Goal: Information Seeking & Learning: Find specific fact

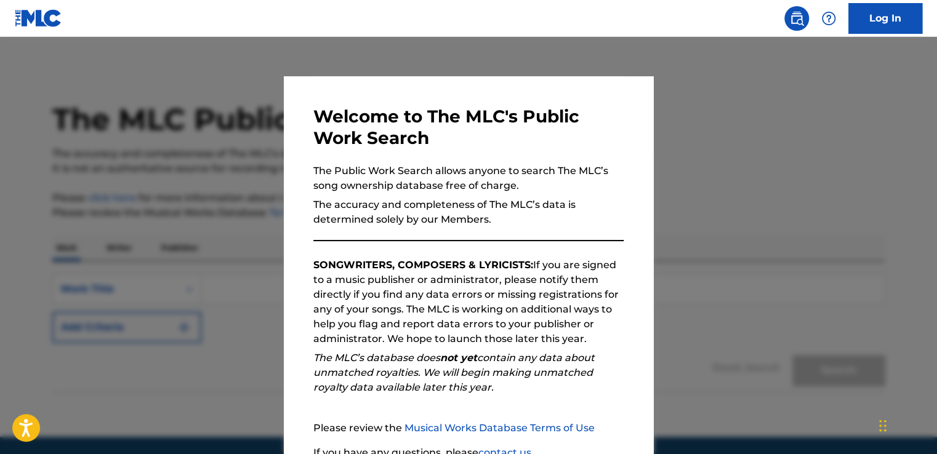
scroll to position [108, 0]
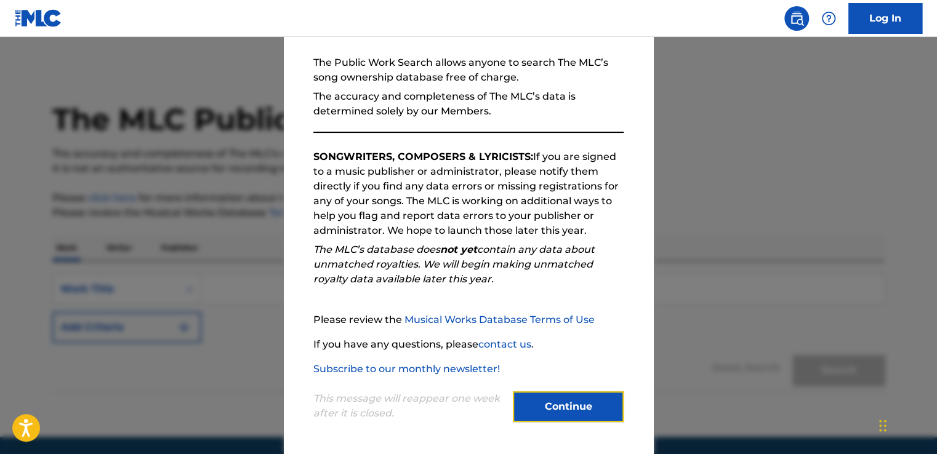
click at [581, 403] on button "Continue" at bounding box center [568, 406] width 111 height 31
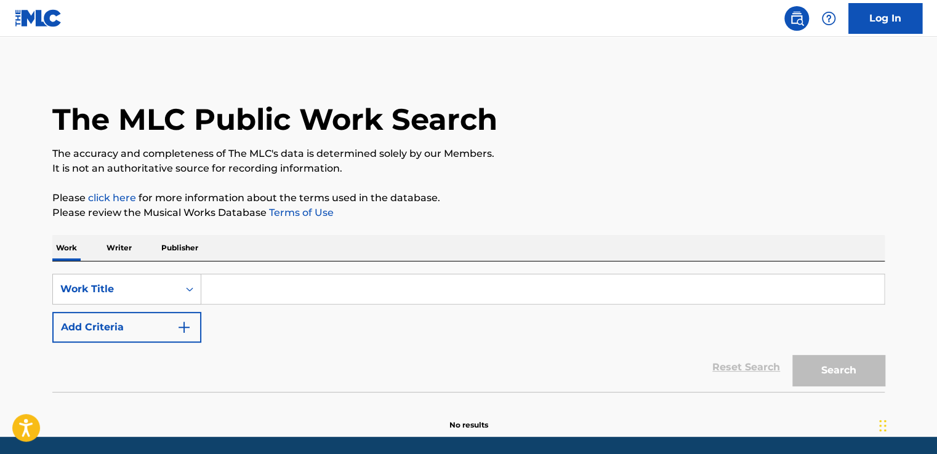
click at [131, 248] on p "Writer" at bounding box center [119, 248] width 33 height 26
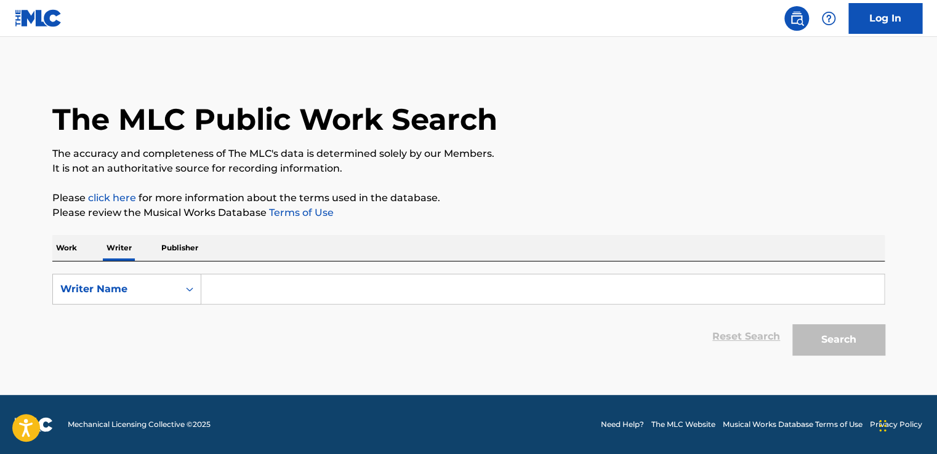
click at [337, 288] on input "Search Form" at bounding box center [542, 290] width 683 height 30
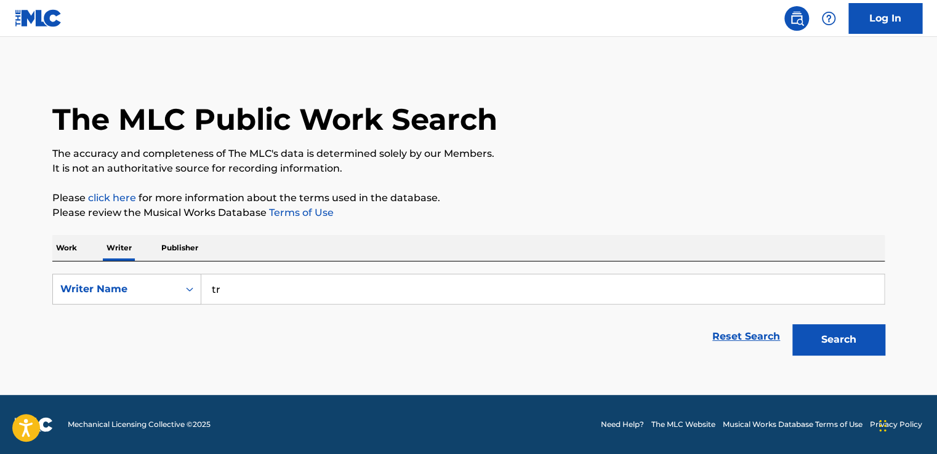
type input "t"
type input "[PERSON_NAME]"
click at [847, 343] on button "Search" at bounding box center [838, 339] width 92 height 31
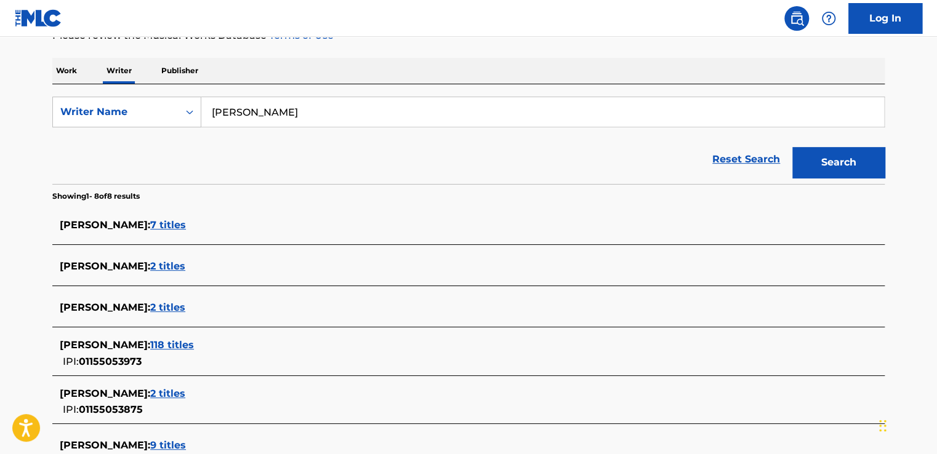
scroll to position [246, 0]
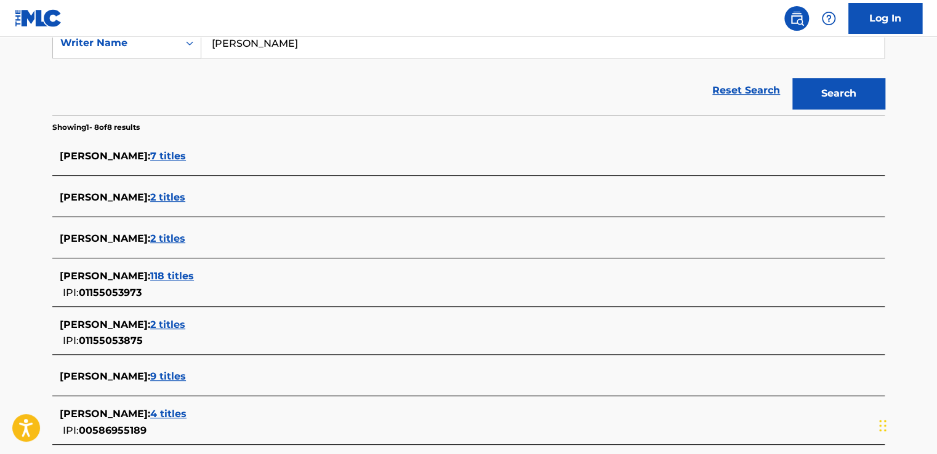
click at [194, 273] on span "118 titles" at bounding box center [172, 276] width 44 height 12
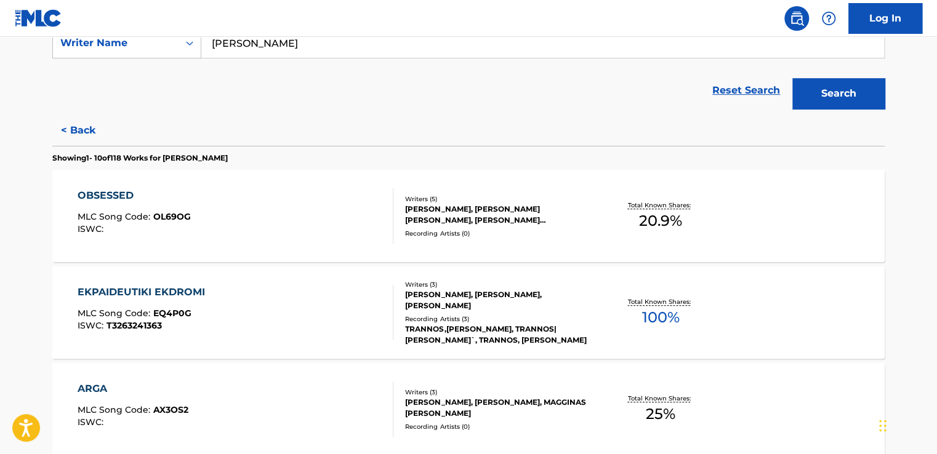
click at [153, 311] on span "EQ4P0G" at bounding box center [172, 313] width 38 height 11
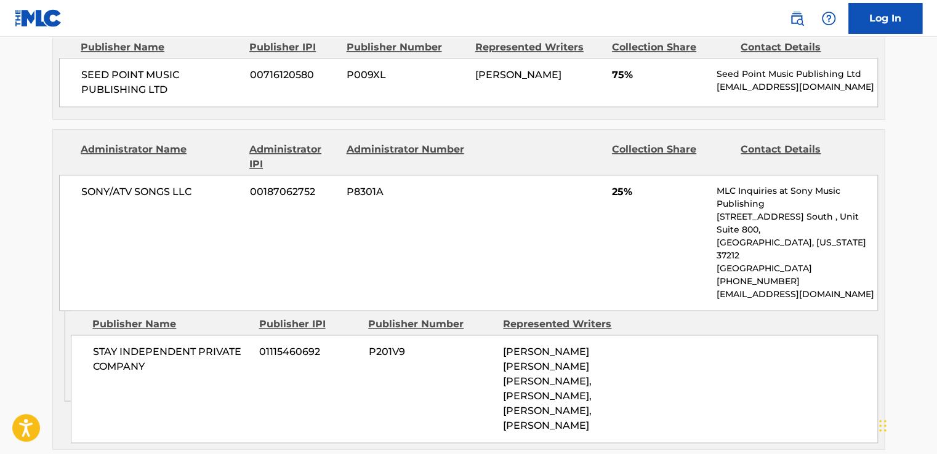
scroll to position [739, 0]
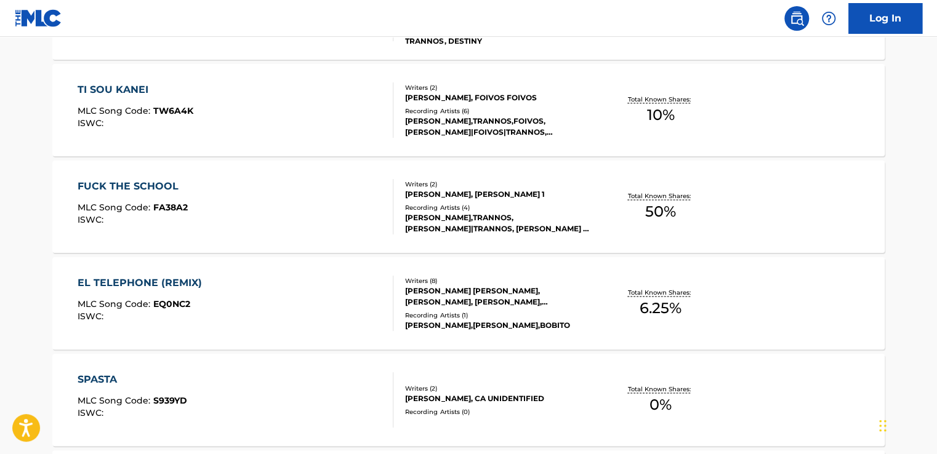
click at [170, 279] on div "EL TELEPHONE (REMIX)" at bounding box center [143, 283] width 130 height 15
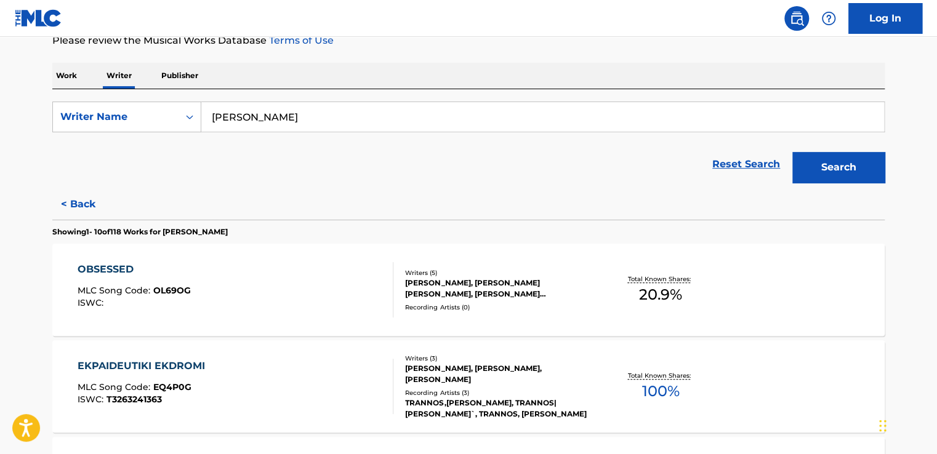
scroll to position [194, 0]
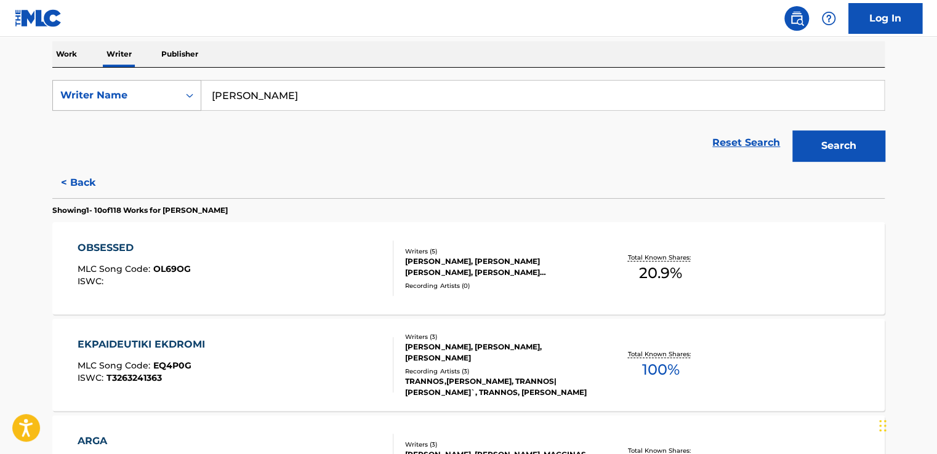
drag, startPoint x: 315, startPoint y: 97, endPoint x: 154, endPoint y: 98, distance: 161.3
click at [154, 98] on div "SearchWithCriteriafb710b6f-4f43-4a80-9a0b-c242033e0be0 Writer Name [PERSON_NAME]" at bounding box center [468, 95] width 832 height 31
type input "PLATONOS"
click at [859, 147] on button "Search" at bounding box center [838, 145] width 92 height 31
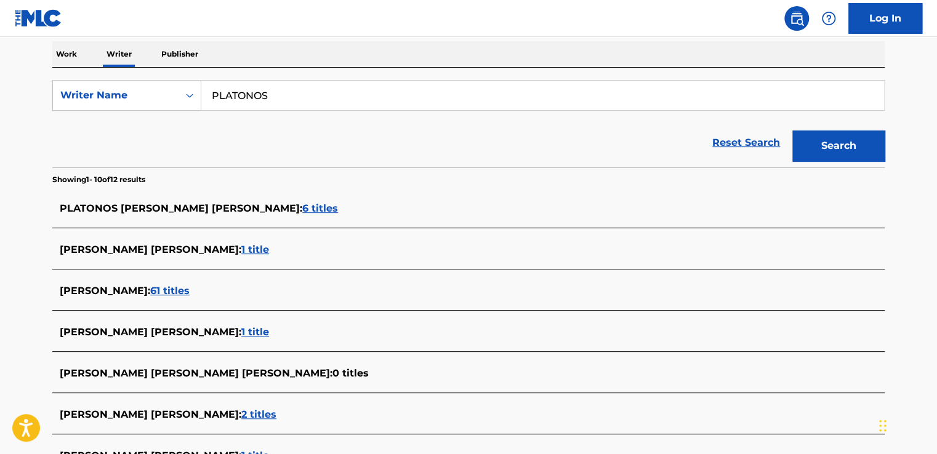
click at [187, 293] on span "61 titles" at bounding box center [169, 291] width 39 height 12
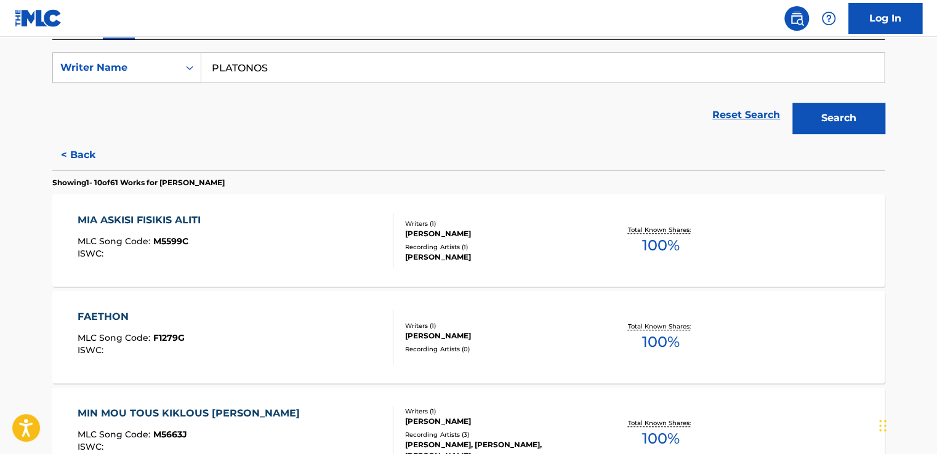
scroll to position [255, 0]
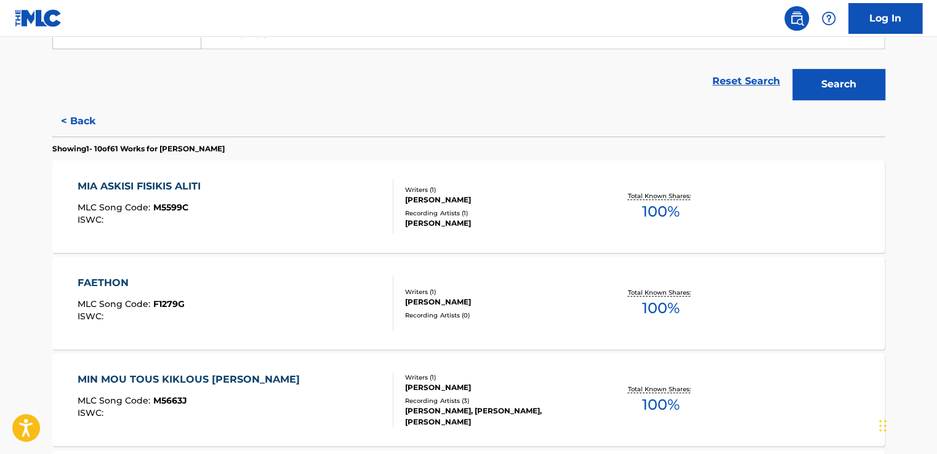
click at [130, 307] on span "MLC Song Code :" at bounding box center [116, 304] width 76 height 11
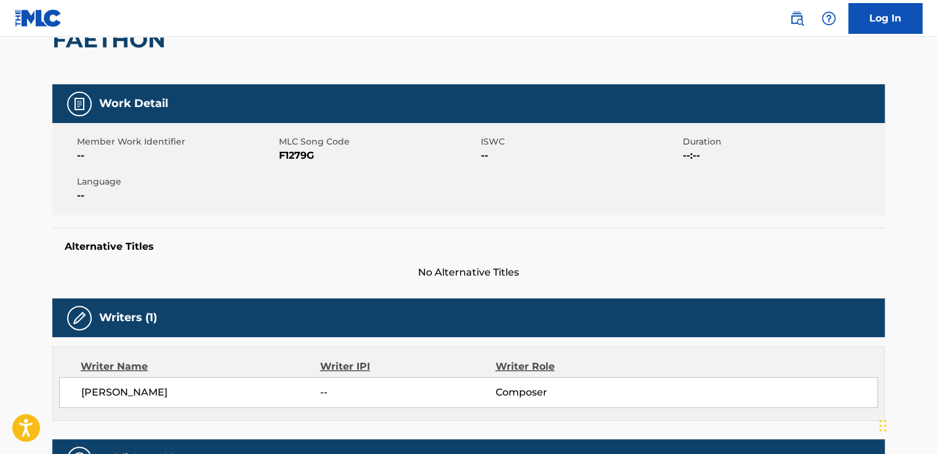
scroll to position [308, 0]
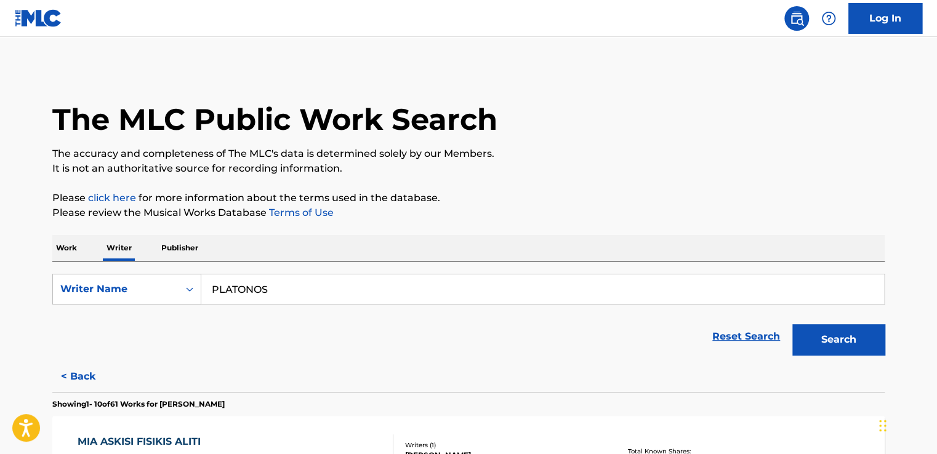
drag, startPoint x: 226, startPoint y: 291, endPoint x: 41, endPoint y: 294, distance: 184.7
type input "TSAFAS"
click at [828, 339] on button "Search" at bounding box center [838, 339] width 92 height 31
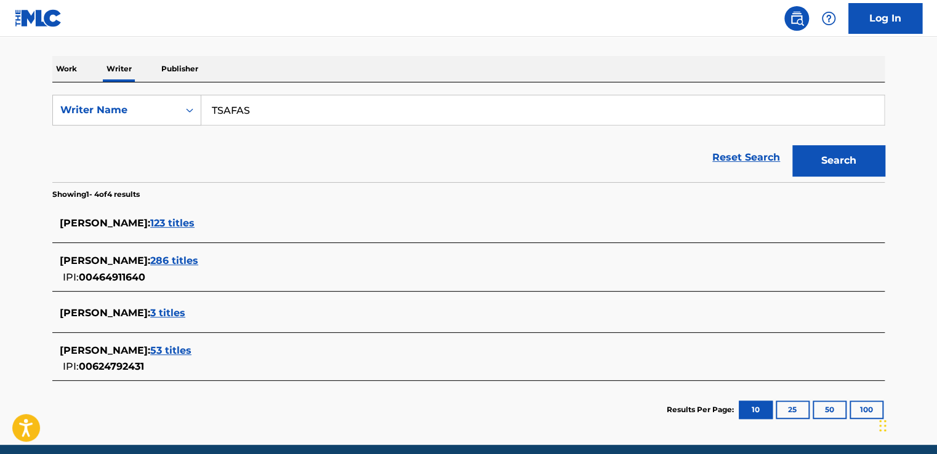
scroll to position [185, 0]
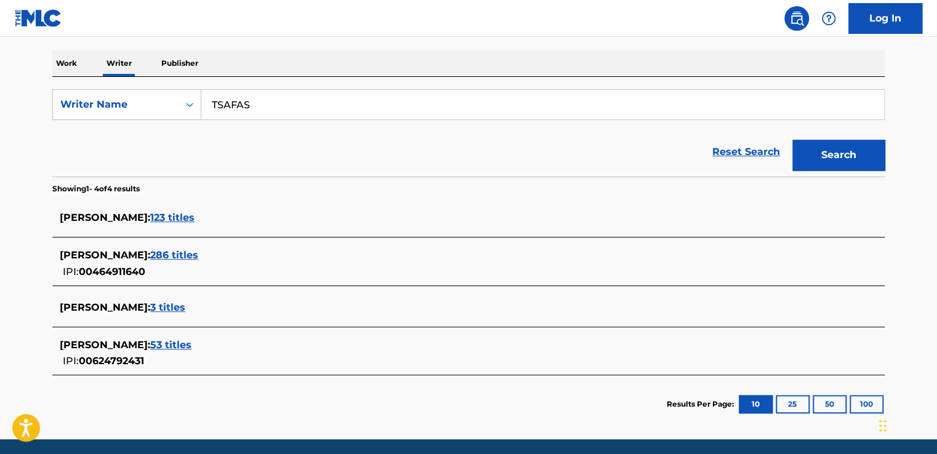
click at [190, 260] on span "286 titles" at bounding box center [174, 255] width 48 height 12
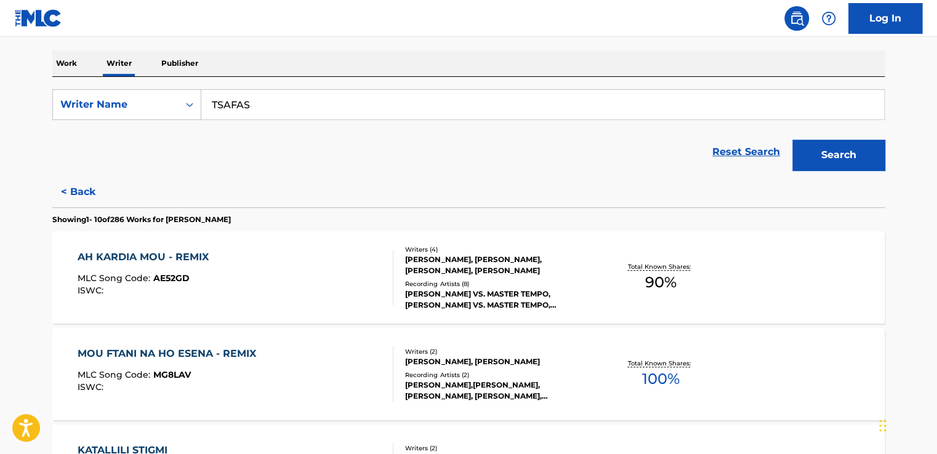
click at [131, 260] on div "AH KARDIA MOU - REMIX" at bounding box center [146, 257] width 137 height 15
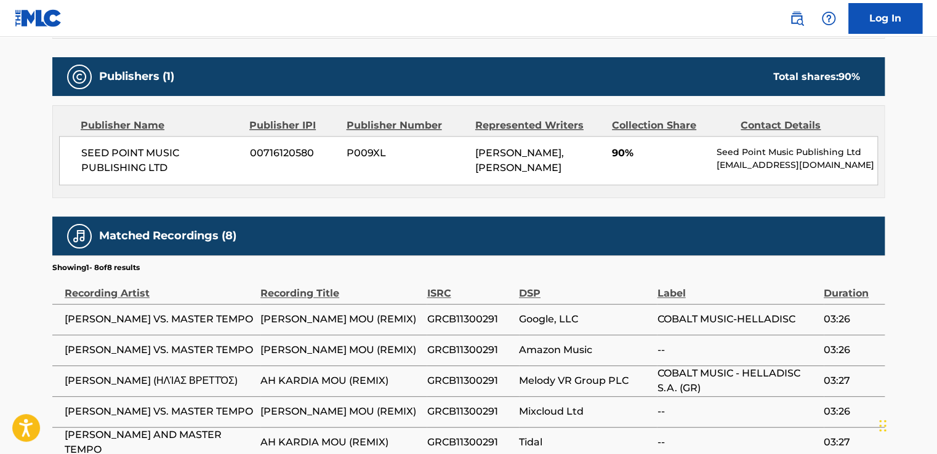
scroll to position [554, 0]
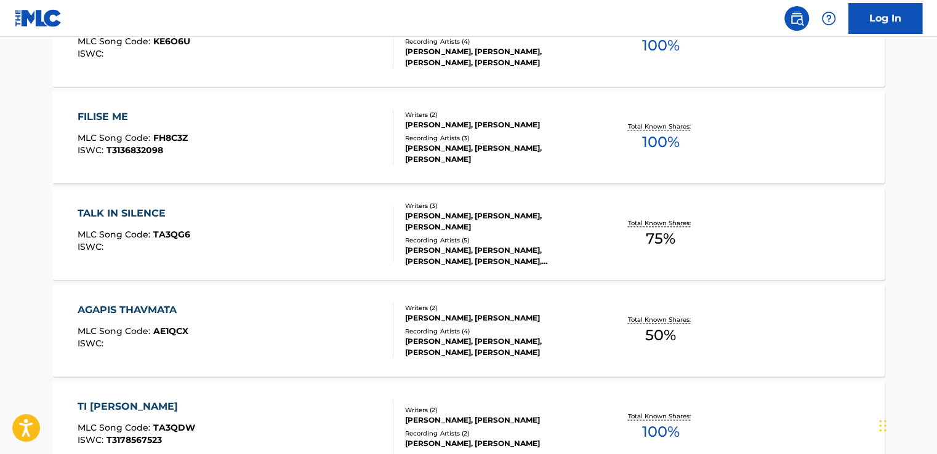
scroll to position [616, 0]
click at [109, 314] on div "AGAPIS THAVMATA" at bounding box center [133, 309] width 111 height 15
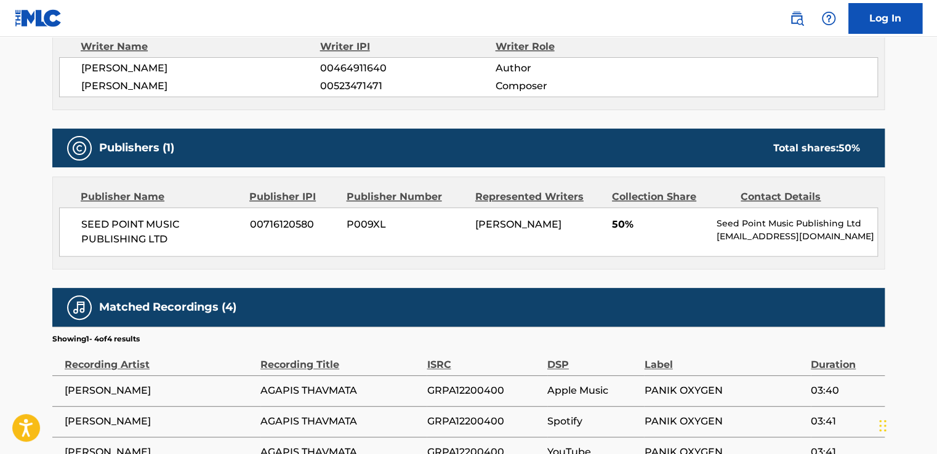
scroll to position [492, 0]
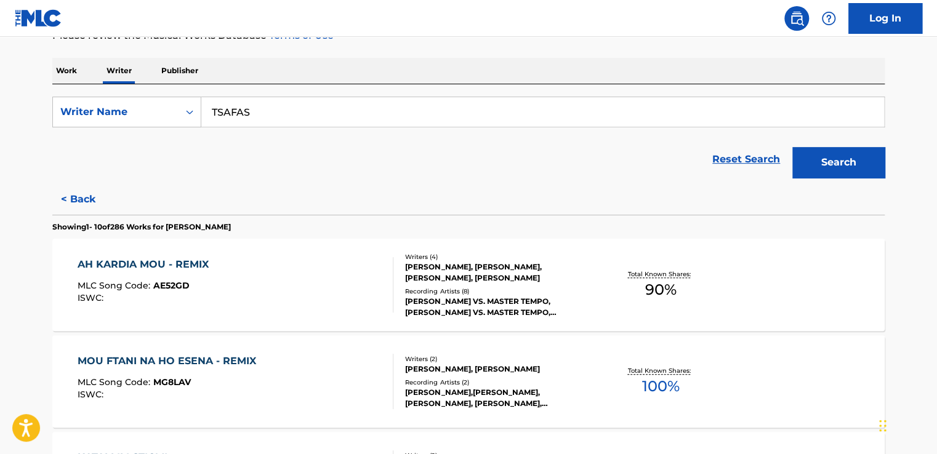
scroll to position [185, 0]
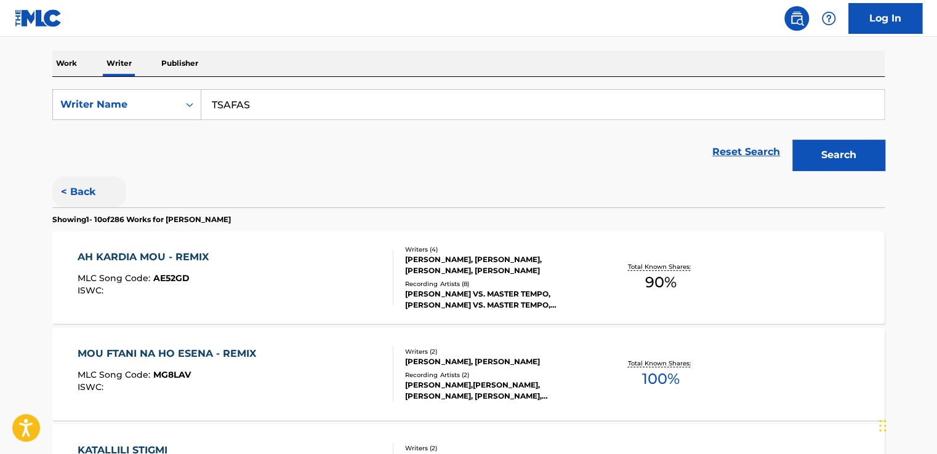
click at [89, 195] on button "< Back" at bounding box center [89, 192] width 74 height 31
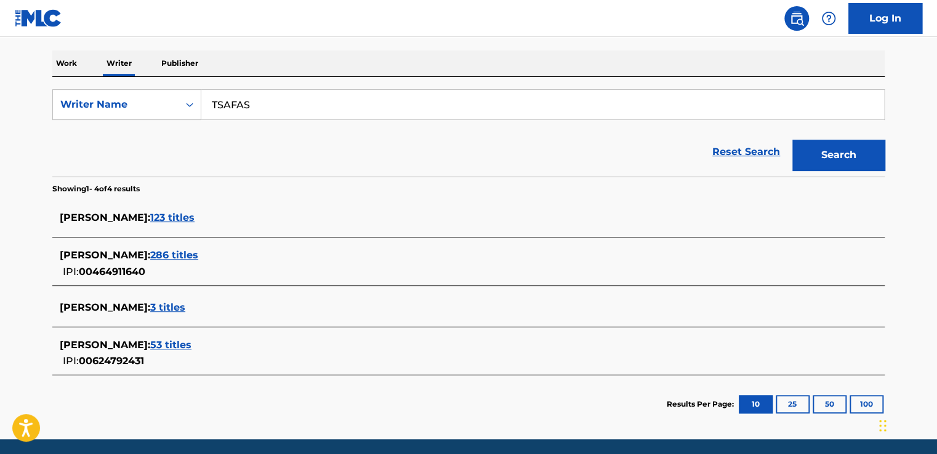
click at [181, 219] on span "123 titles" at bounding box center [172, 218] width 44 height 12
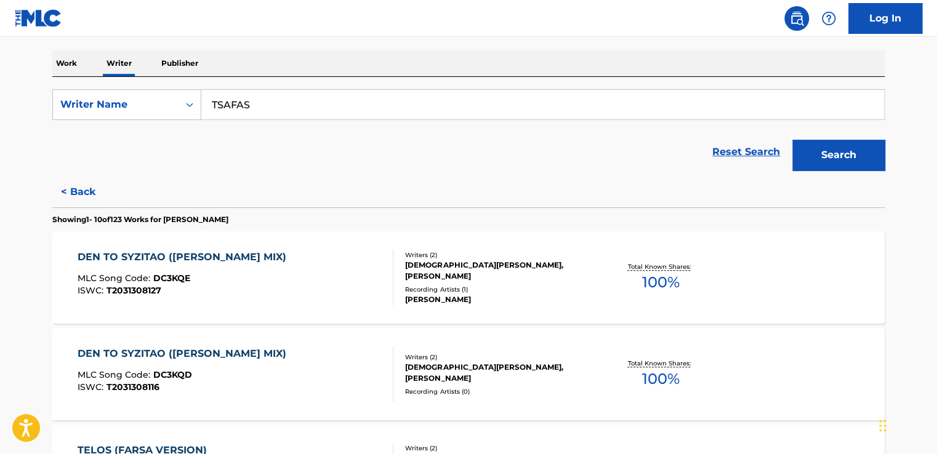
click at [149, 253] on div "DEN TO SYZITAO ([PERSON_NAME] MIX)" at bounding box center [185, 257] width 215 height 15
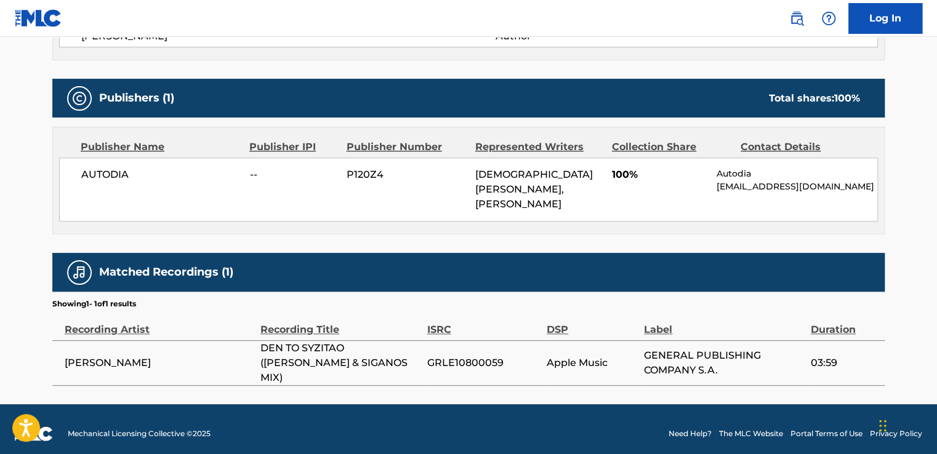
scroll to position [510, 0]
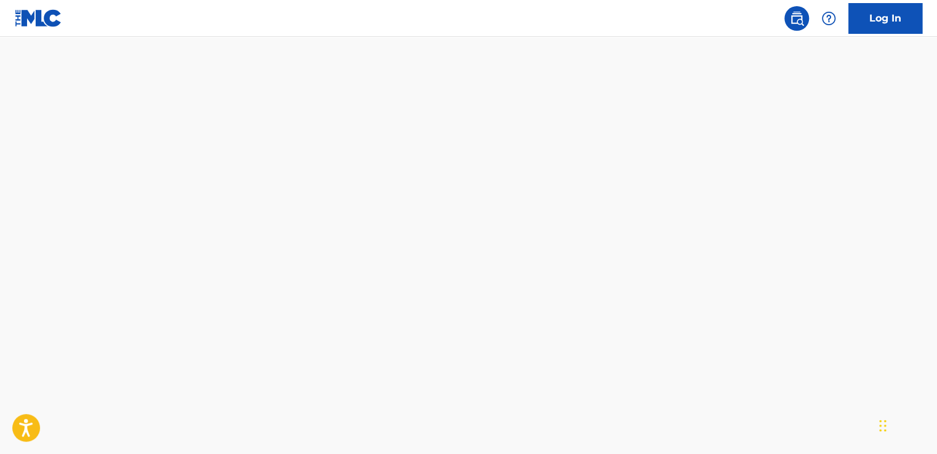
scroll to position [1052, 0]
